Goal: Transaction & Acquisition: Purchase product/service

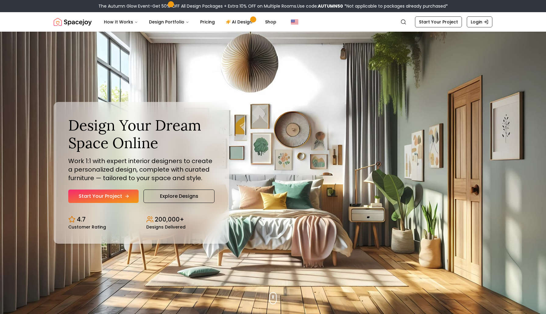
click at [112, 199] on link "Start Your Project" at bounding box center [103, 196] width 70 height 13
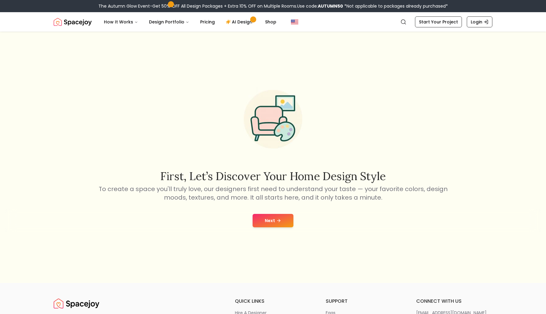
drag, startPoint x: 297, startPoint y: 229, endPoint x: 292, endPoint y: 228, distance: 4.9
click at [295, 229] on div "Next" at bounding box center [273, 220] width 536 height 23
click at [287, 228] on div "Next" at bounding box center [273, 220] width 536 height 23
click at [286, 225] on button "Next" at bounding box center [272, 220] width 41 height 13
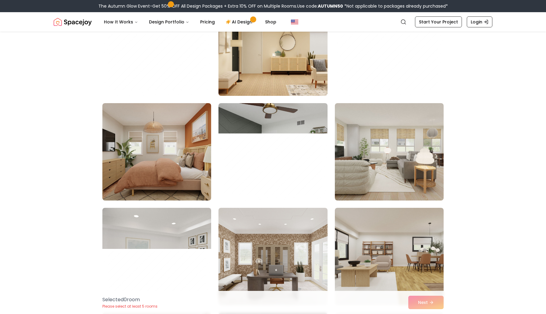
scroll to position [714, 0]
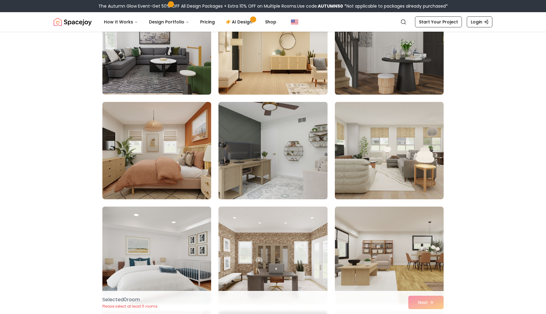
click at [281, 138] on img at bounding box center [273, 151] width 114 height 102
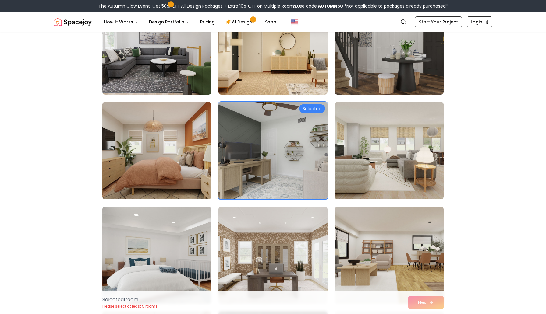
click at [265, 159] on img at bounding box center [273, 151] width 114 height 102
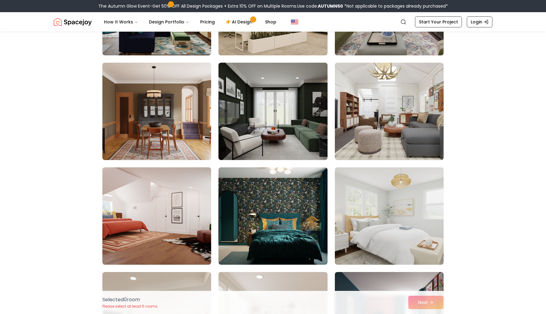
scroll to position [1488, 0]
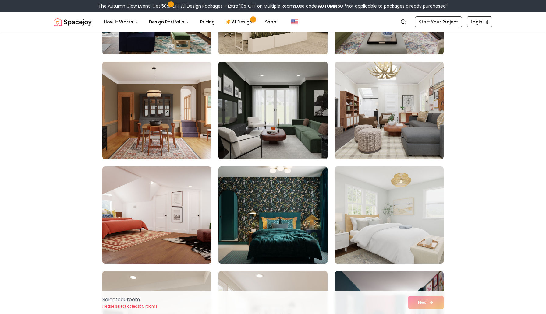
click at [265, 138] on img at bounding box center [273, 110] width 114 height 102
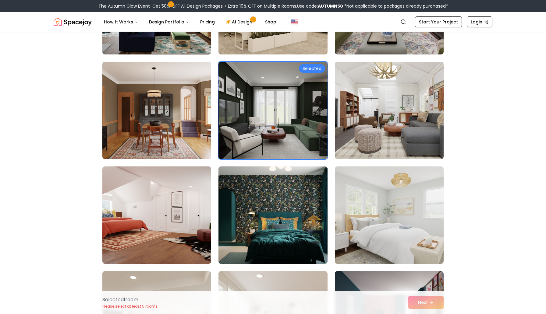
click at [250, 192] on img at bounding box center [273, 215] width 114 height 102
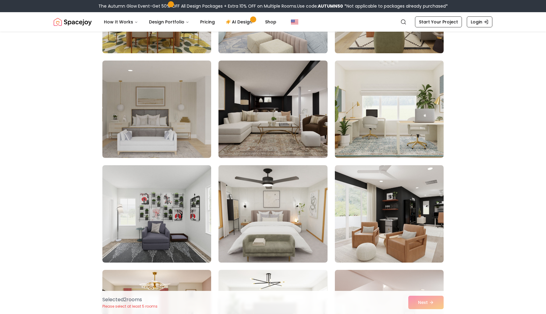
scroll to position [2329, 0]
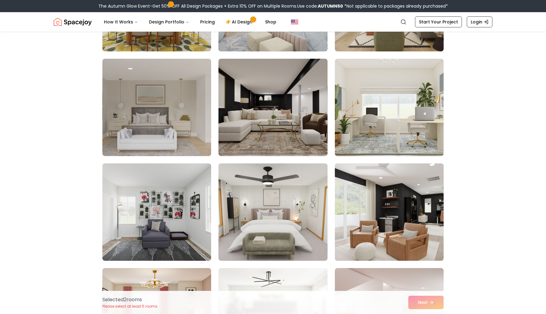
click at [407, 200] on img at bounding box center [389, 212] width 114 height 102
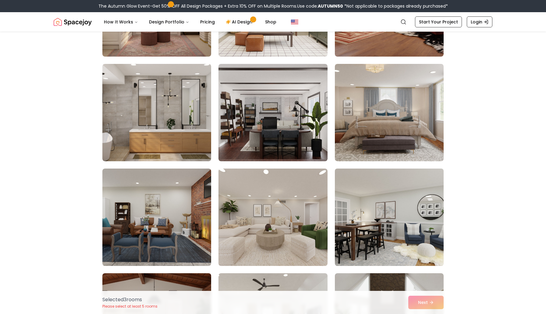
scroll to position [2639, 0]
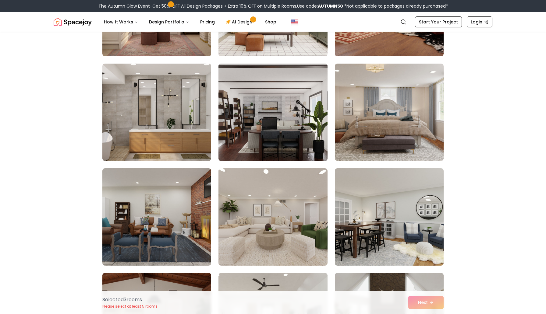
click at [287, 131] on img at bounding box center [273, 112] width 114 height 102
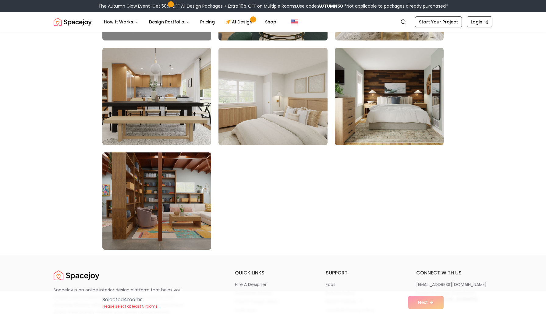
scroll to position [3396, 0]
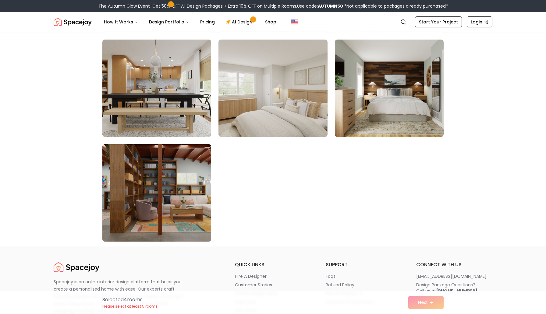
click at [190, 215] on img at bounding box center [157, 193] width 114 height 102
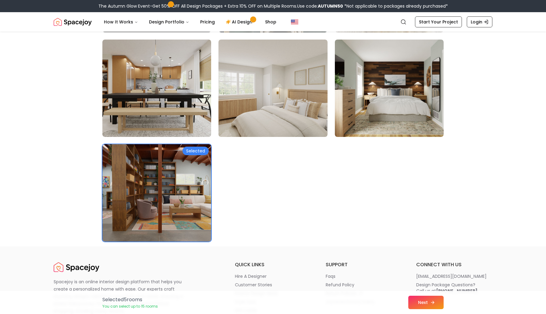
click at [431, 301] on icon at bounding box center [432, 302] width 5 height 5
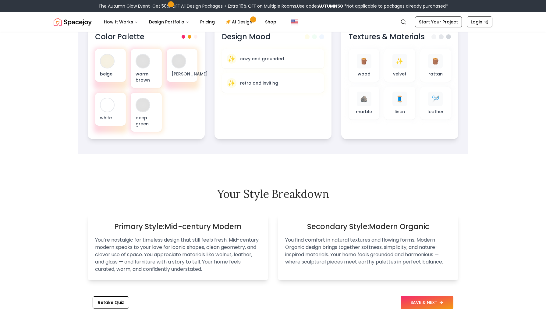
scroll to position [227, 0]
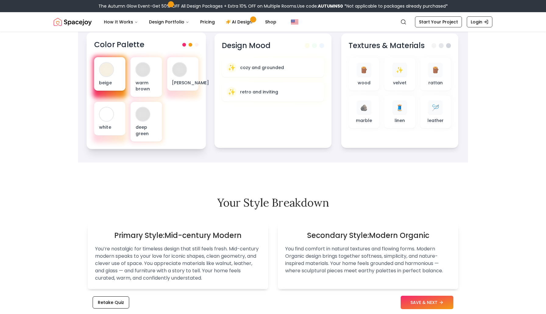
click at [107, 77] on div "beige" at bounding box center [109, 74] width 31 height 34
click at [109, 83] on p "beige" at bounding box center [110, 82] width 22 height 6
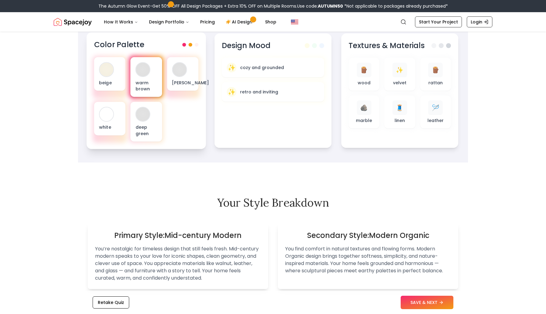
click at [139, 73] on div at bounding box center [143, 70] width 14 height 14
click at [150, 71] on div at bounding box center [143, 69] width 15 height 15
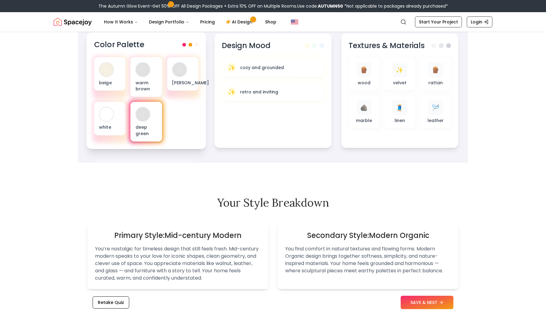
click at [137, 139] on div "deep green" at bounding box center [145, 122] width 31 height 40
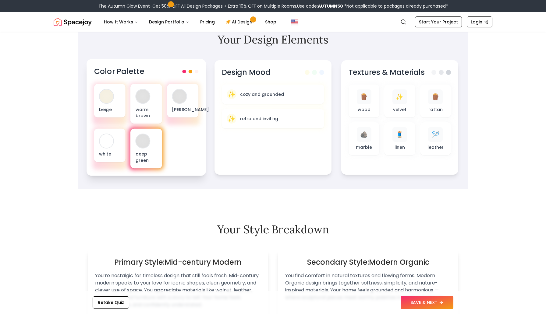
scroll to position [200, 0]
click at [197, 72] on span at bounding box center [197, 72] width 4 height 4
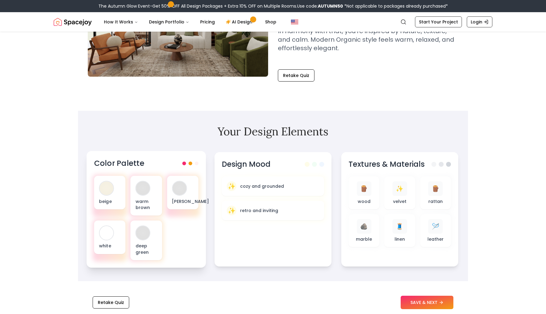
scroll to position [109, 0]
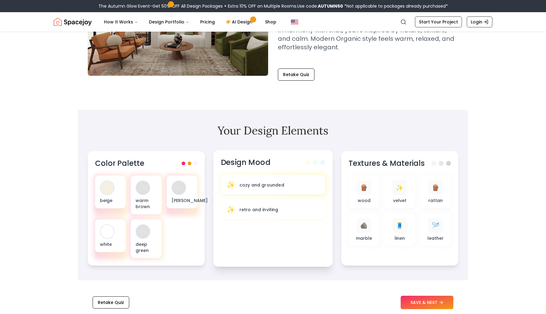
click at [258, 175] on div at bounding box center [273, 185] width 107 height 22
click at [270, 183] on p "cozy and grounded" at bounding box center [261, 185] width 45 height 6
drag, startPoint x: 295, startPoint y: 172, endPoint x: 302, endPoint y: 170, distance: 7.2
click at [302, 170] on div "Design Mood ✨ cozy and grounded ✨ retro and inviting" at bounding box center [272, 208] width 119 height 117
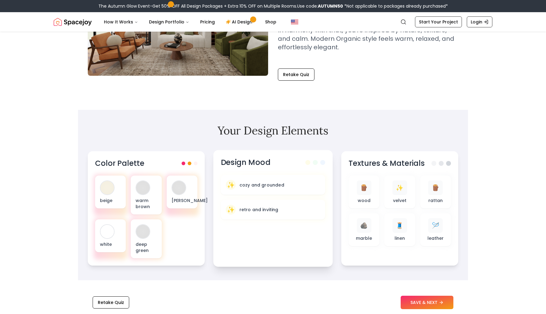
click at [316, 165] on div "Design Mood" at bounding box center [273, 163] width 104 height 10
click at [316, 165] on div at bounding box center [315, 162] width 20 height 5
click at [415, 302] on button "SAVE & NEXT" at bounding box center [427, 302] width 53 height 13
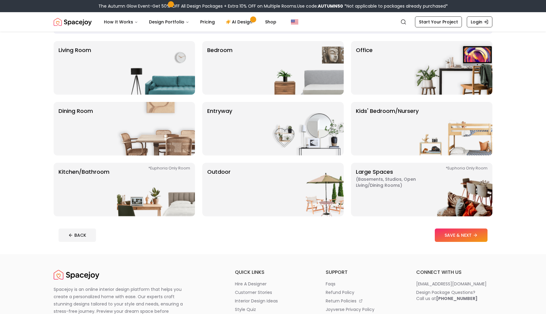
scroll to position [44, 0]
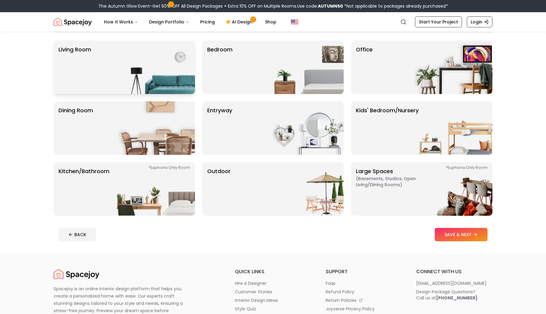
click at [154, 67] on img at bounding box center [156, 68] width 78 height 54
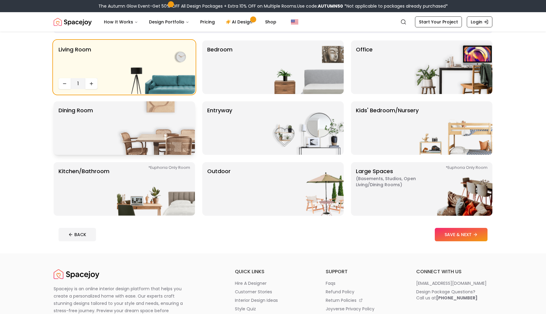
click at [164, 103] on img at bounding box center [156, 128] width 78 height 54
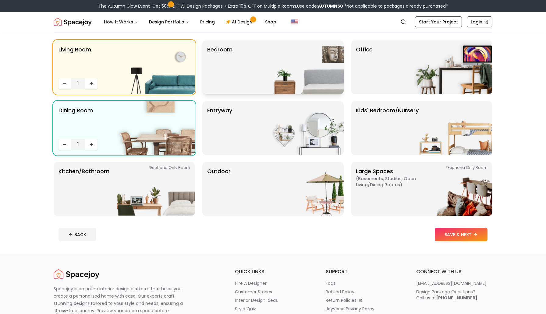
click at [245, 75] on div "Bedroom" at bounding box center [272, 68] width 141 height 54
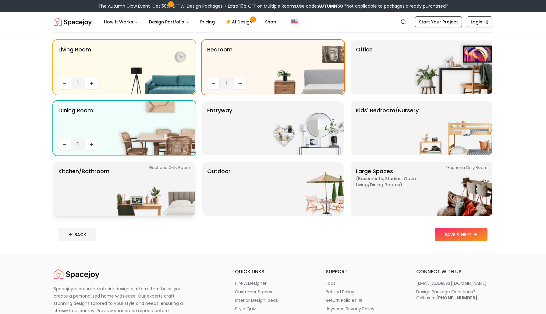
click at [162, 178] on img at bounding box center [156, 189] width 78 height 54
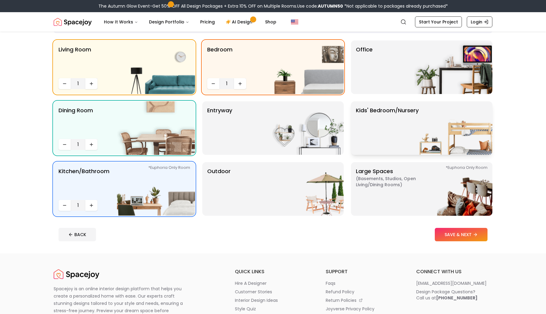
click at [401, 130] on p "Kids' Bedroom/Nursery" at bounding box center [387, 128] width 63 height 44
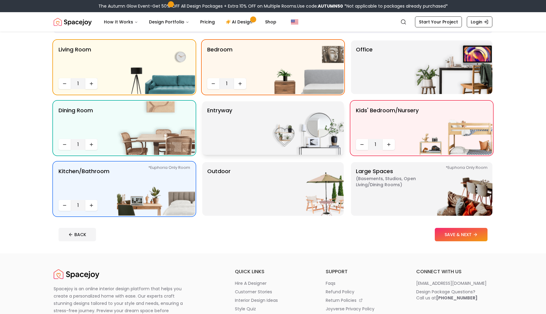
click at [266, 139] on img at bounding box center [305, 128] width 78 height 54
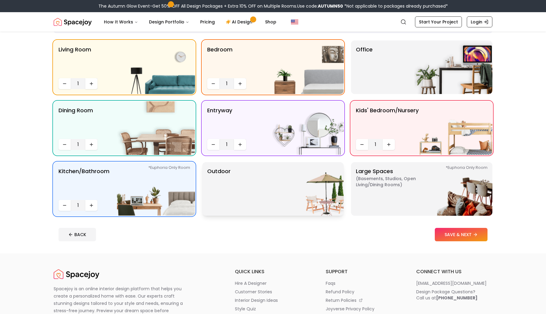
click at [293, 205] on img at bounding box center [305, 189] width 78 height 54
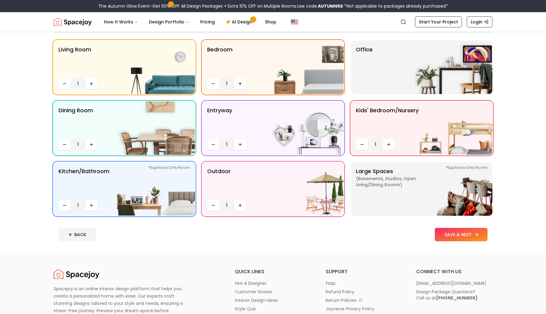
click at [443, 235] on button "SAVE & NEXT" at bounding box center [461, 234] width 53 height 13
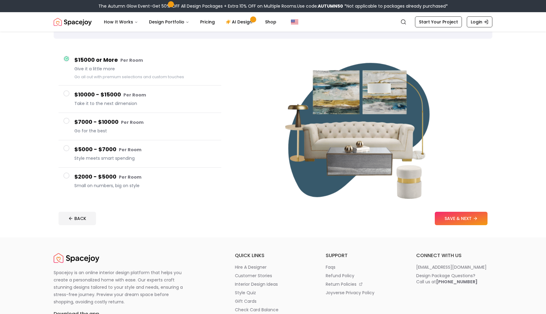
scroll to position [52, 0]
